Goal: Use online tool/utility

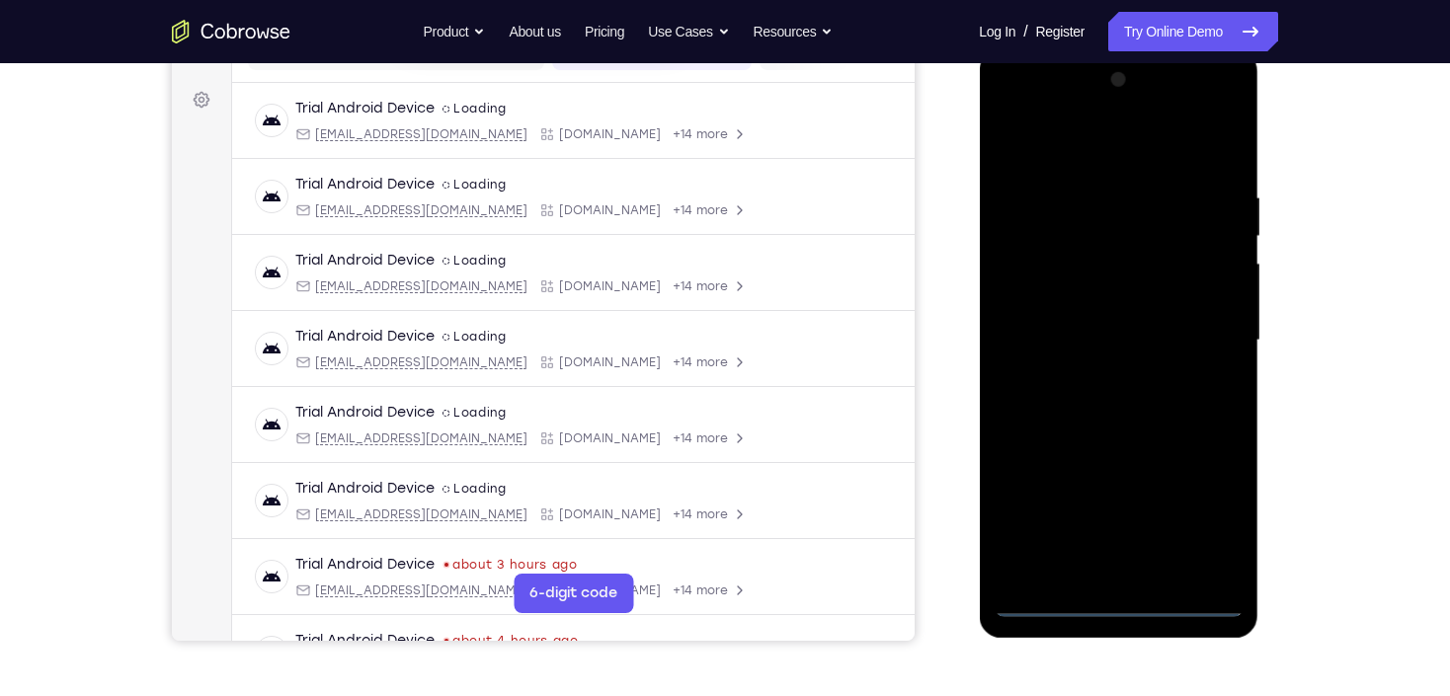
drag, startPoint x: 1117, startPoint y: 599, endPoint x: 1128, endPoint y: 572, distance: 28.8
click at [1117, 596] on div at bounding box center [1118, 340] width 249 height 553
click at [1125, 609] on div at bounding box center [1118, 340] width 249 height 553
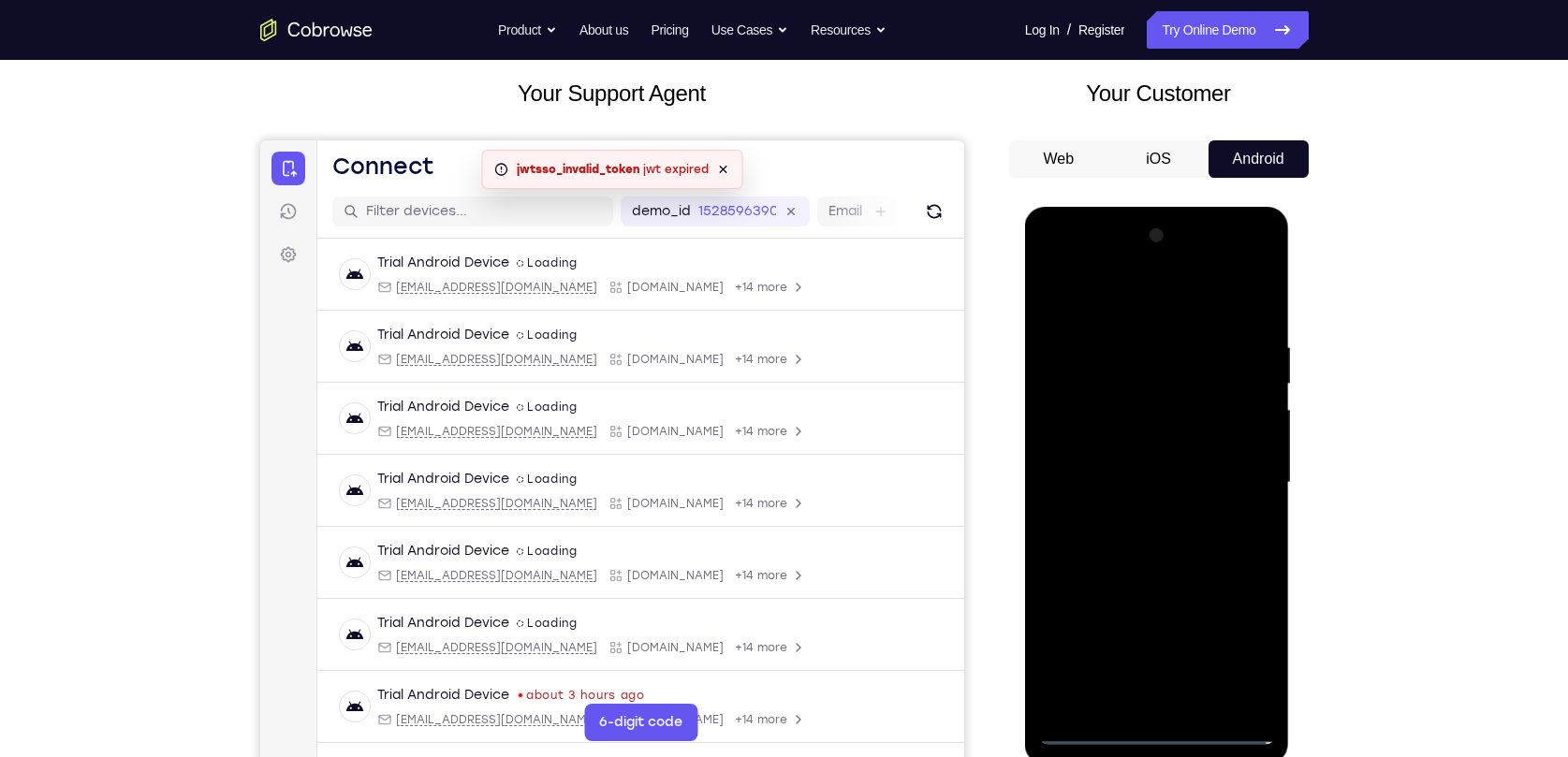
scroll to position [189, 0]
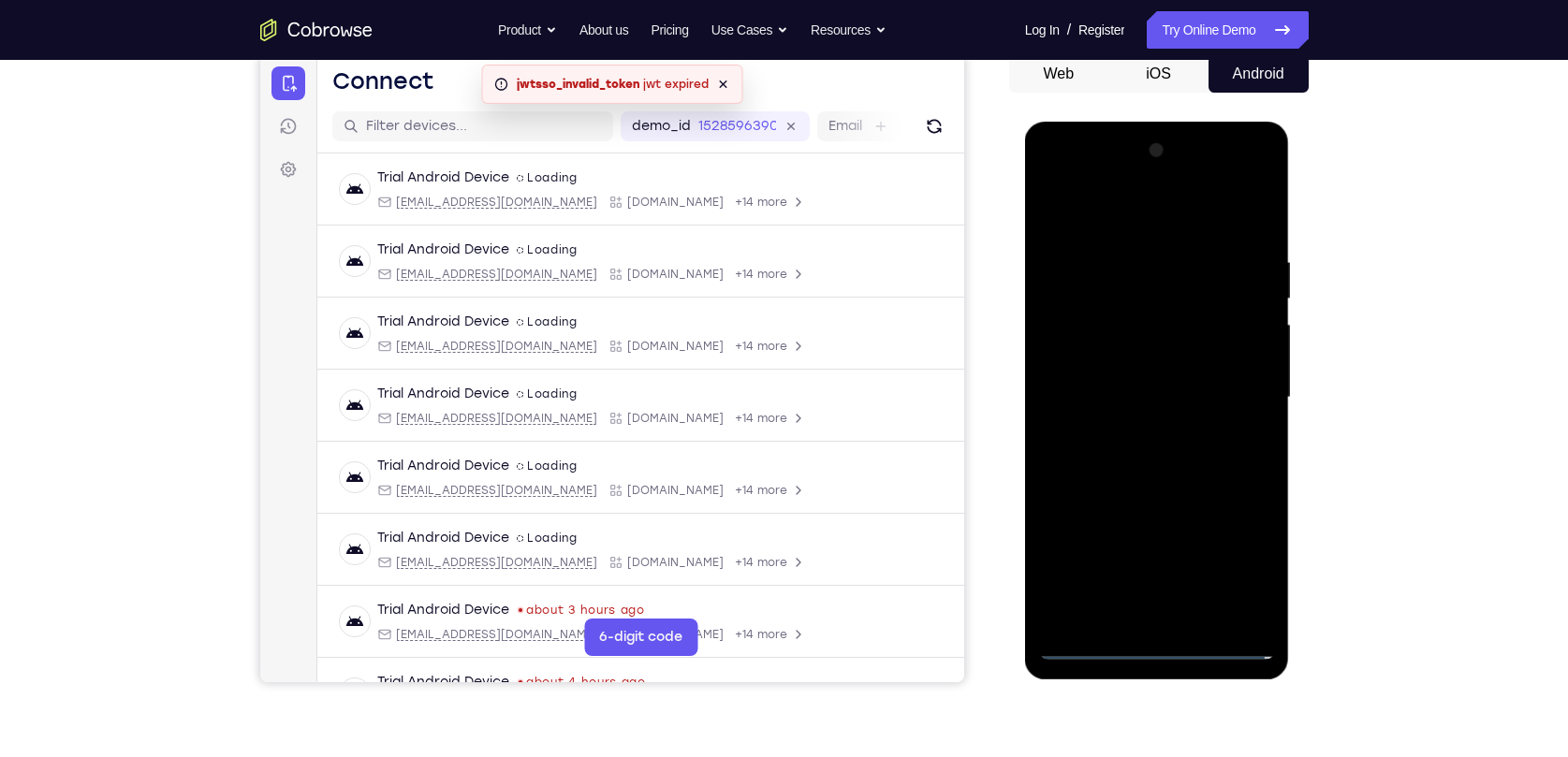
click at [1152, 643] on div at bounding box center [1157, 397] width 236 height 524
click at [1233, 573] on div at bounding box center [1157, 397] width 236 height 524
click at [1088, 225] on div at bounding box center [1157, 397] width 236 height 524
click at [1247, 379] on div at bounding box center [1157, 397] width 236 height 524
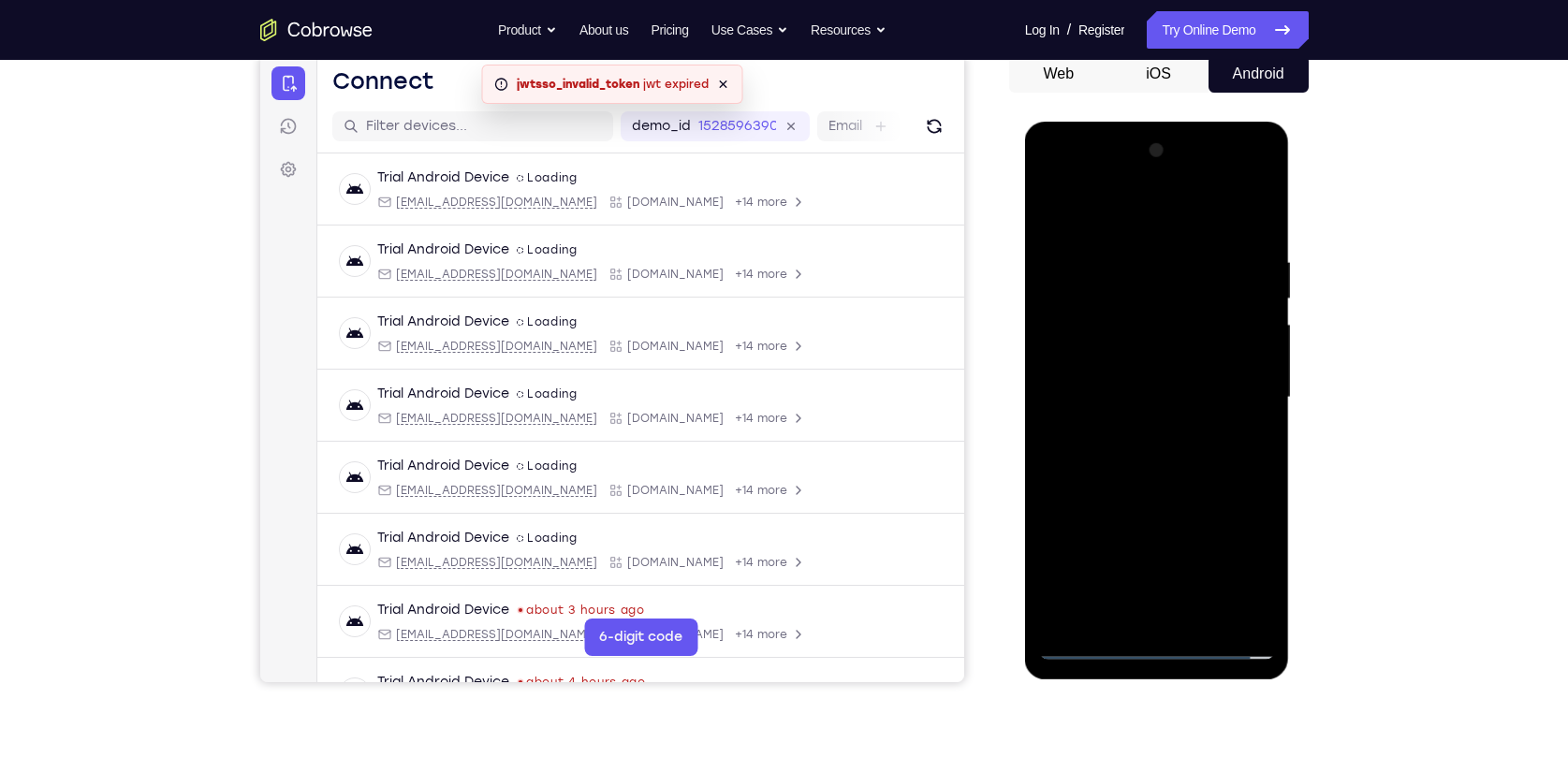
click at [1134, 430] on div at bounding box center [1157, 397] width 236 height 524
click at [1128, 379] on div at bounding box center [1157, 397] width 236 height 524
click at [1144, 357] on div at bounding box center [1157, 397] width 236 height 524
click at [1084, 367] on div at bounding box center [1157, 397] width 236 height 524
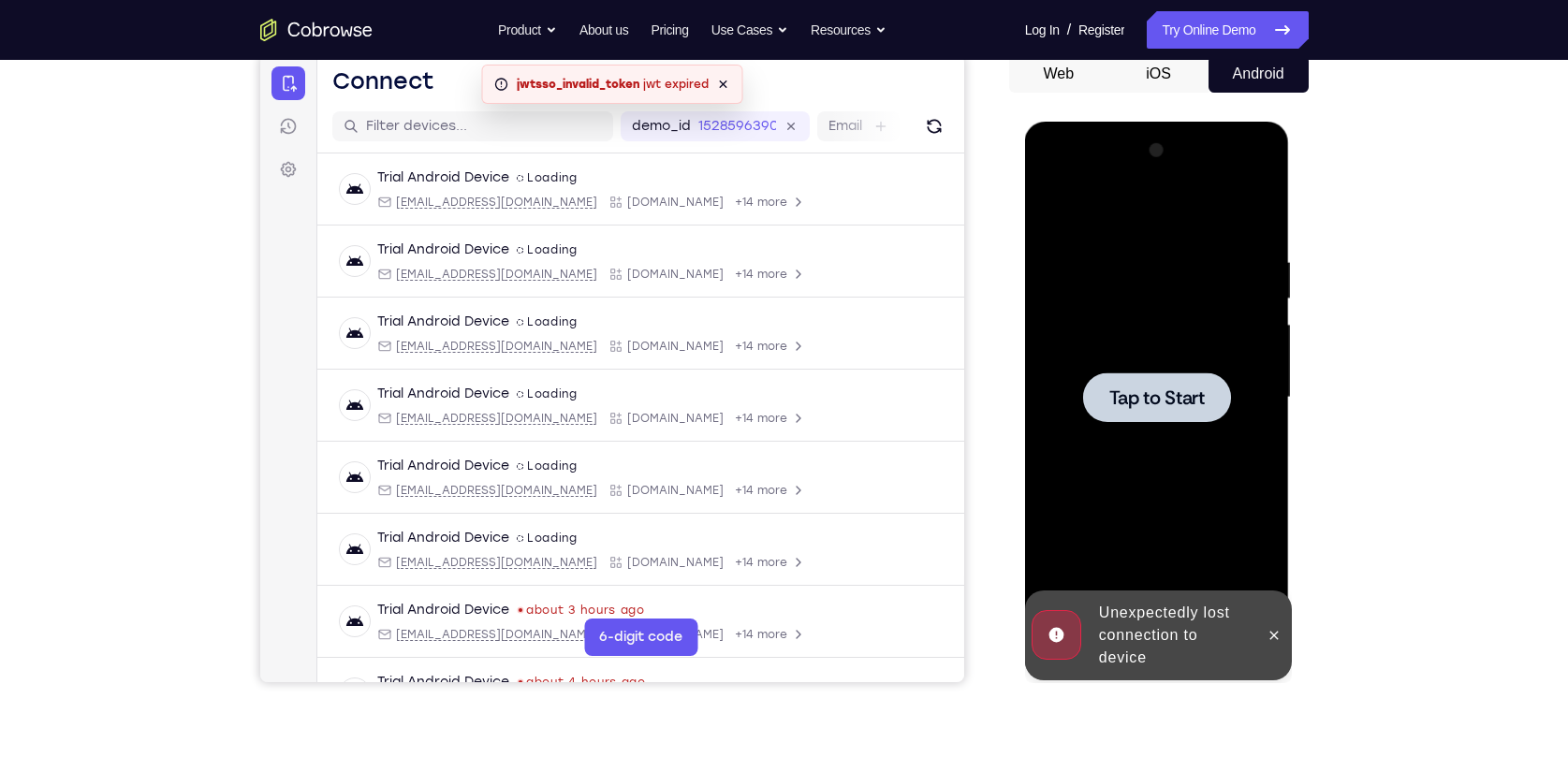
click at [1289, 646] on div at bounding box center [1274, 635] width 30 height 90
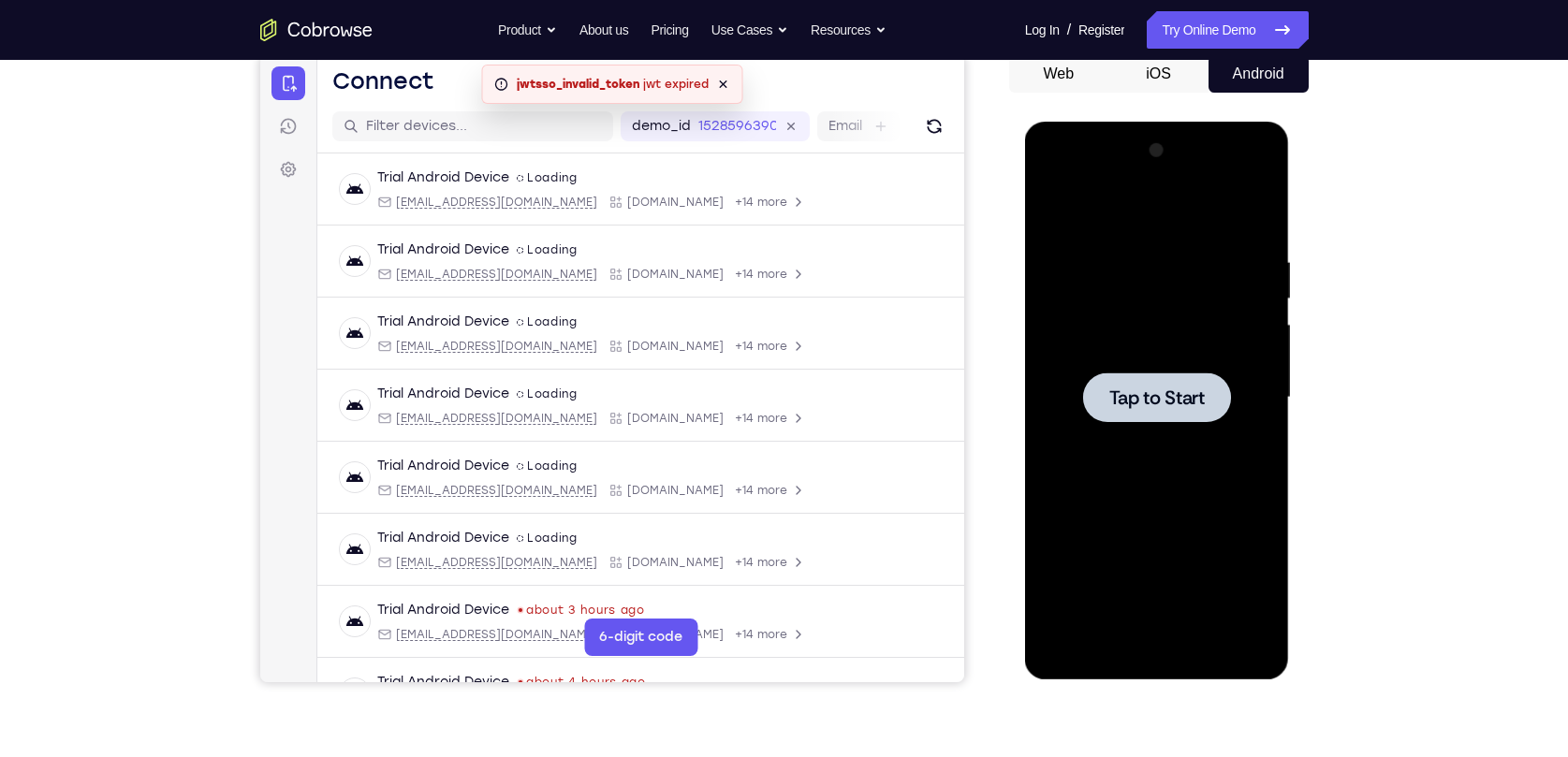
drag, startPoint x: 1043, startPoint y: 307, endPoint x: 1136, endPoint y: 366, distance: 110.1
click at [1044, 307] on div at bounding box center [1157, 397] width 236 height 524
click at [1156, 657] on div at bounding box center [1157, 397] width 236 height 524
click at [1246, 570] on div at bounding box center [1157, 397] width 236 height 524
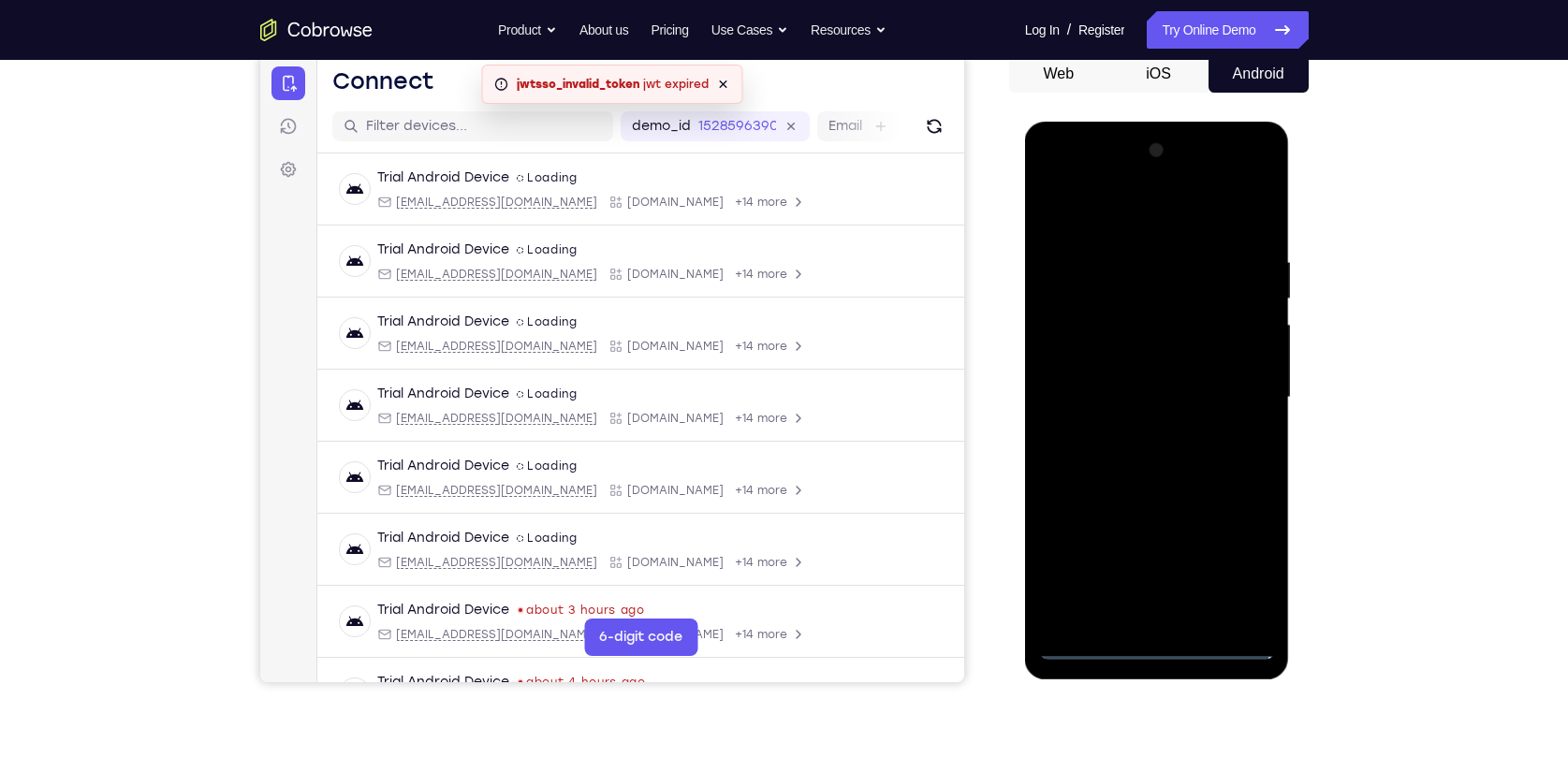
click at [1136, 225] on div at bounding box center [1157, 397] width 236 height 524
click at [1241, 405] on div at bounding box center [1157, 397] width 236 height 524
click at [1234, 387] on div at bounding box center [1157, 397] width 236 height 524
click at [1134, 440] on div at bounding box center [1157, 397] width 236 height 524
click at [1149, 387] on div at bounding box center [1157, 397] width 236 height 524
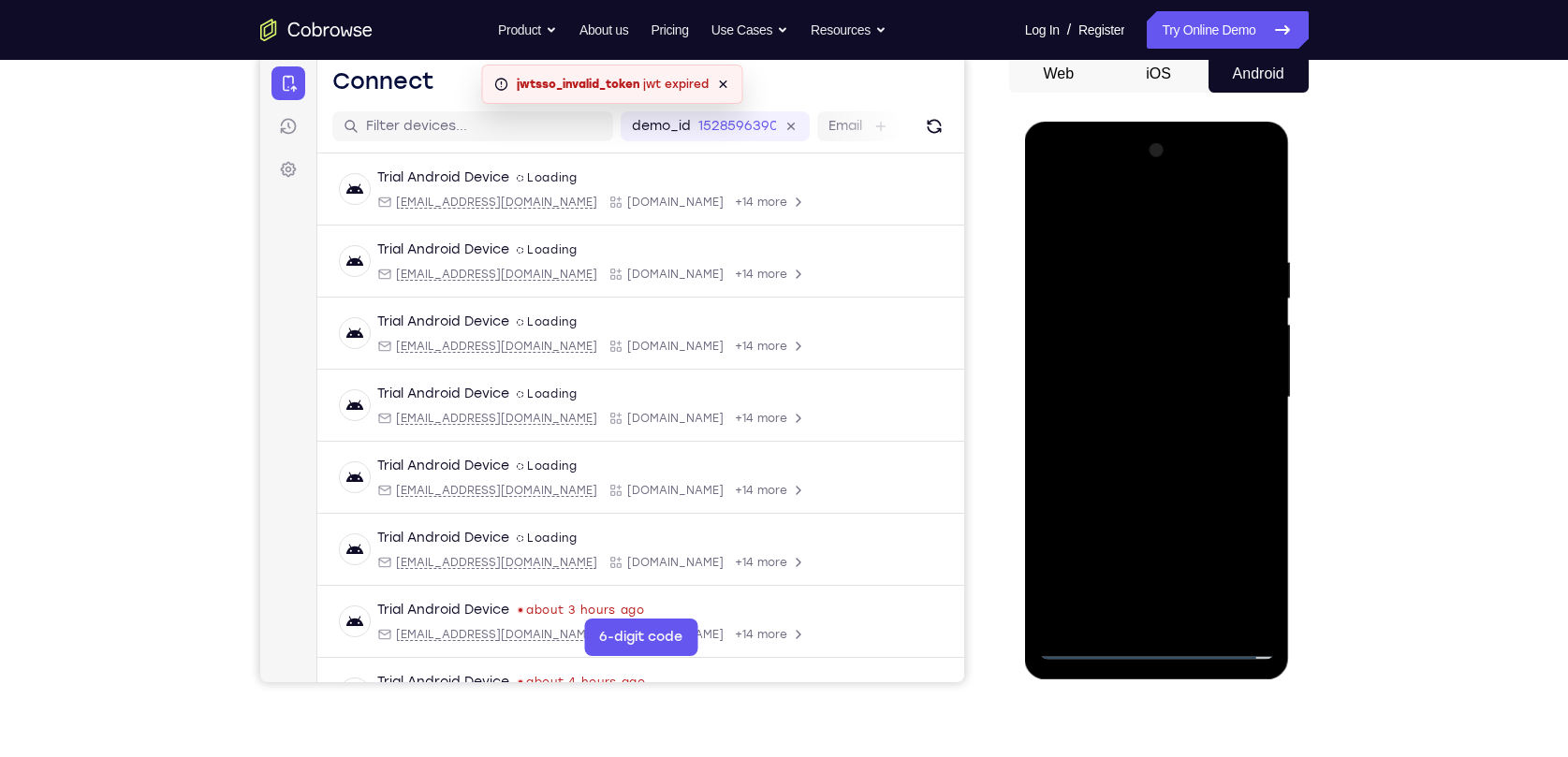
click at [1136, 363] on div at bounding box center [1157, 397] width 236 height 524
click at [1136, 355] on div at bounding box center [1157, 397] width 236 height 524
click at [1129, 401] on div at bounding box center [1157, 397] width 236 height 524
click at [1160, 463] on div at bounding box center [1157, 397] width 236 height 524
click at [1162, 435] on div at bounding box center [1157, 397] width 236 height 524
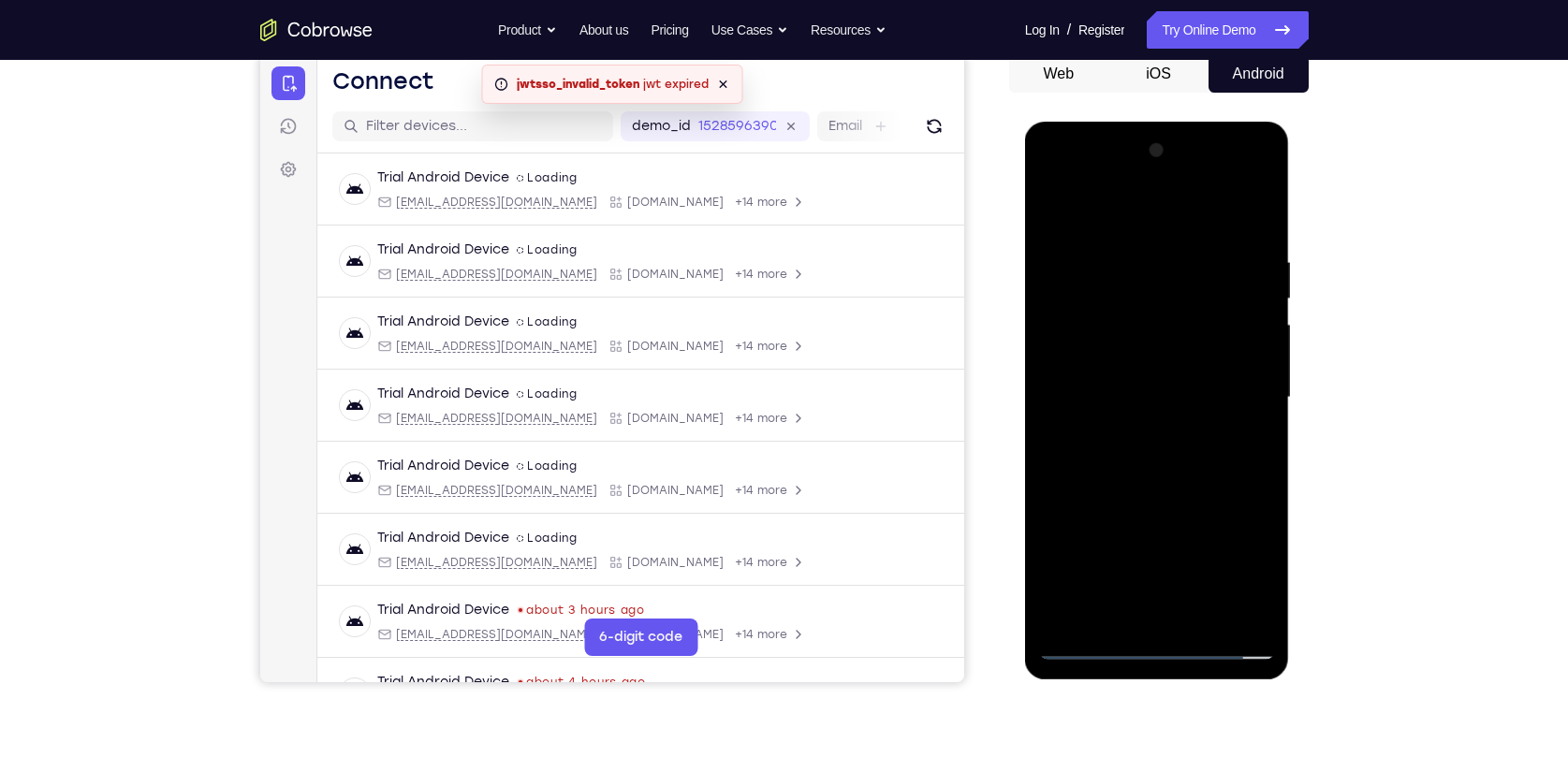
click at [1168, 448] on div at bounding box center [1157, 397] width 236 height 524
click at [1160, 457] on div at bounding box center [1157, 397] width 236 height 524
click at [1157, 460] on div at bounding box center [1157, 397] width 236 height 524
click at [1155, 457] on div at bounding box center [1157, 397] width 236 height 524
click at [1123, 254] on div at bounding box center [1157, 397] width 236 height 524
